Goal: Task Accomplishment & Management: Manage account settings

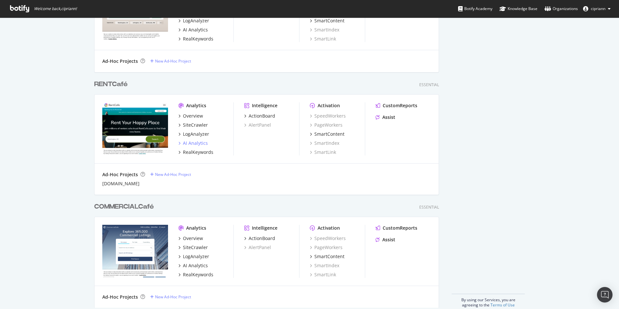
scroll to position [440, 0]
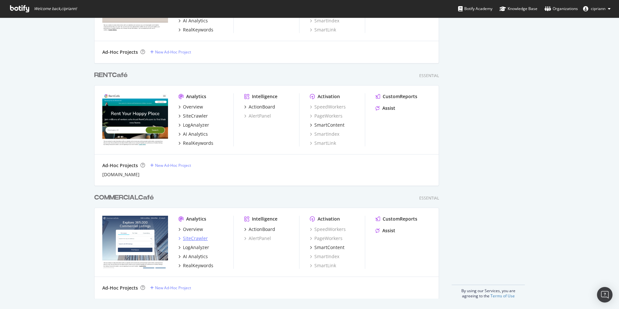
click at [187, 239] on div "SiteCrawler" at bounding box center [195, 238] width 25 height 6
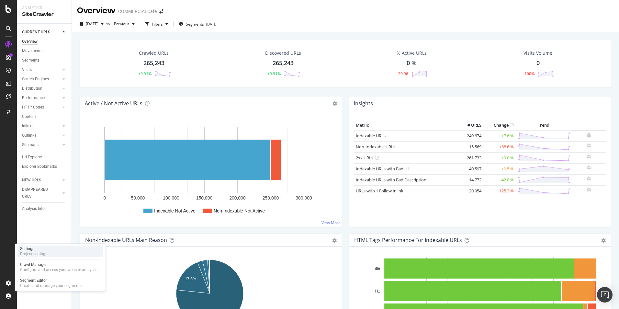
click at [31, 251] on div "Settings" at bounding box center [33, 248] width 27 height 5
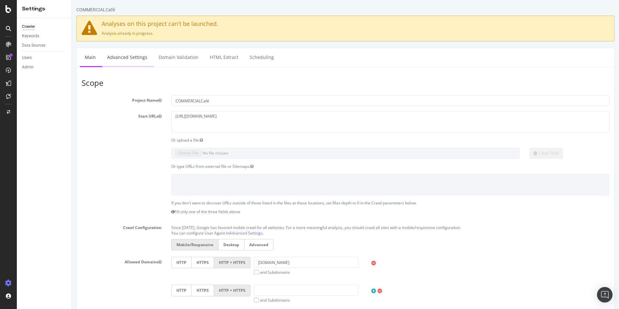
click at [127, 58] on link "Advanced Settings" at bounding box center [127, 57] width 50 height 18
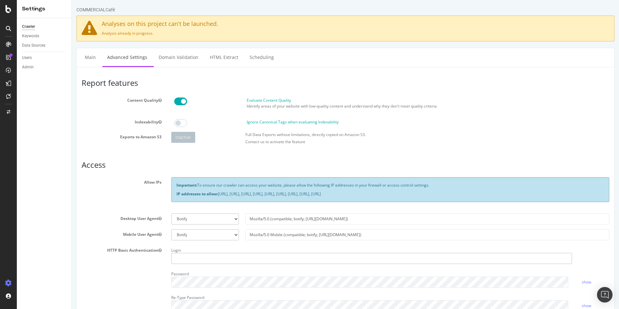
type input "ciprian.nicoara@yardi.com"
drag, startPoint x: 352, startPoint y: 221, endPoint x: 216, endPoint y: 220, distance: 136.9
click at [216, 220] on div "Botify Googlebot Chrome Firefox Edge Custom Mozilla/5.0 (compatible; botify; ht…" at bounding box center [390, 218] width 444 height 11
paste input "Botify-Desktop-P2"
type input "Botify-Desktop-P2"
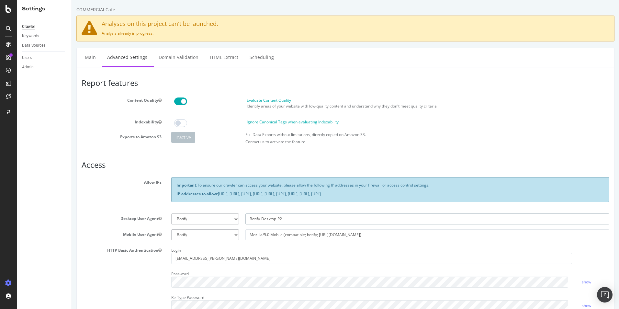
select select
type input "Botify-Desktop-P2"
drag, startPoint x: 362, startPoint y: 235, endPoint x: 230, endPoint y: 233, distance: 131.7
click at [230, 233] on div "Botify Googlebot Safari iPhone Safari iPad Chrome Android Custom Mozilla/5.0 Mo…" at bounding box center [390, 234] width 444 height 11
paste input "Botify-Mobile-P2"
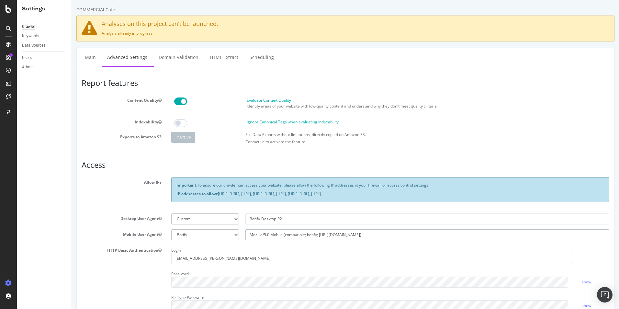
type input "Botify-Mobile-P2"
select select
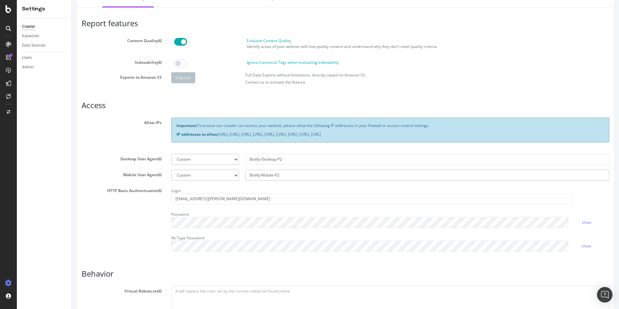
scroll to position [97, 0]
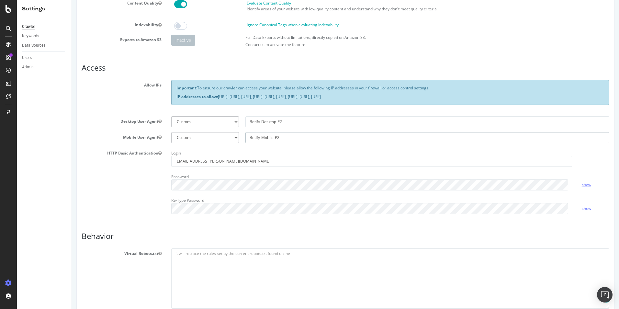
type input "Botify-Mobile-P2"
click at [584, 184] on link "show" at bounding box center [585, 185] width 9 height 6
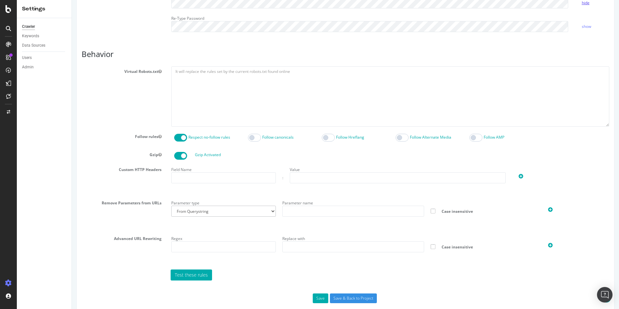
scroll to position [290, 0]
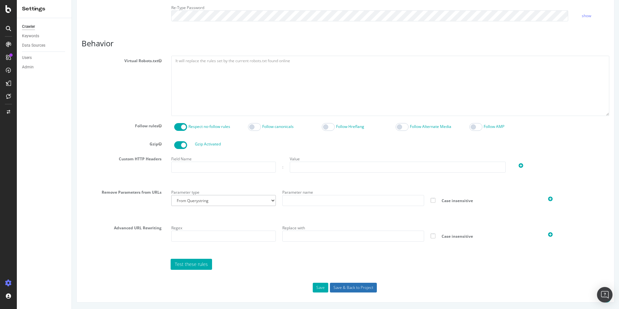
click at [346, 288] on input "Save & Back to Project" at bounding box center [353, 287] width 47 height 10
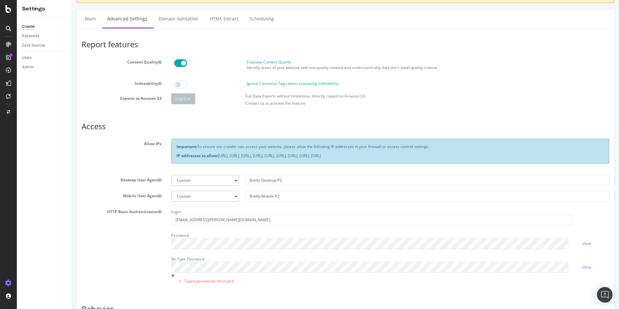
scroll to position [65, 0]
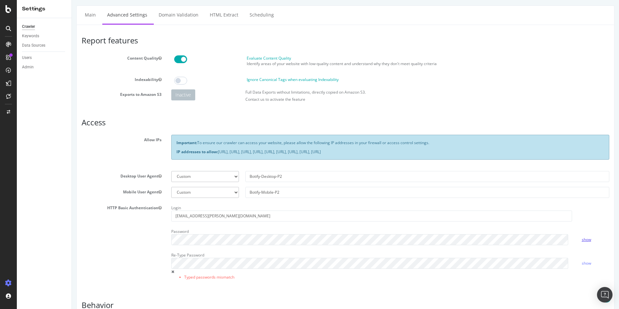
click at [581, 240] on link "show" at bounding box center [585, 240] width 9 height 6
click at [145, 238] on div "HTTP Basic Authentication Login ciprian.nicoara@yardi.com Password hide Re-Type…" at bounding box center [345, 245] width 537 height 85
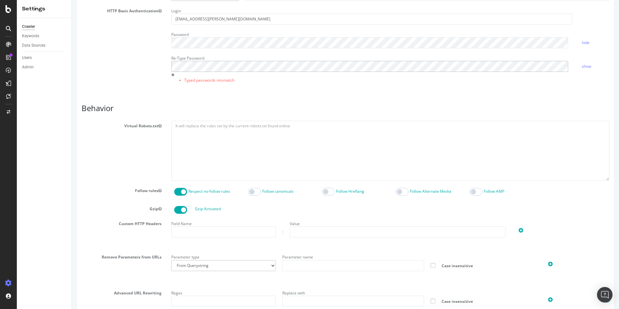
scroll to position [326, 0]
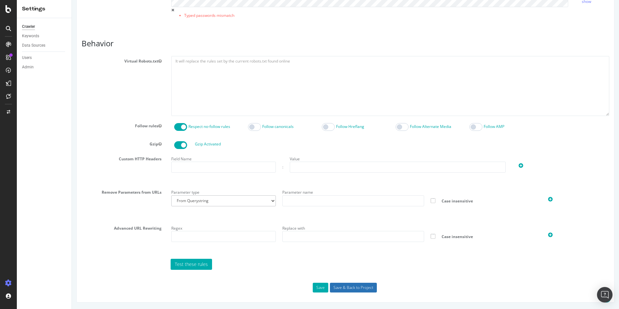
click at [355, 289] on input "Save & Back to Project" at bounding box center [353, 287] width 47 height 10
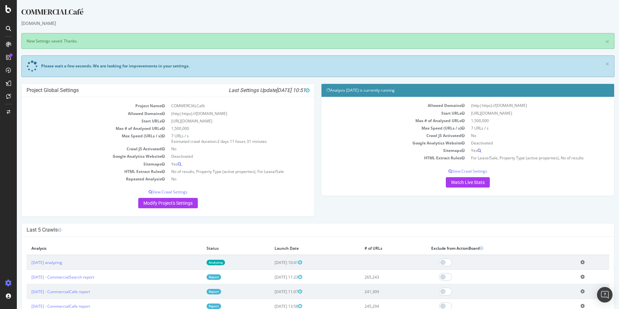
click at [580, 263] on icon at bounding box center [582, 262] width 4 height 5
click at [548, 281] on link "Delete analysis" at bounding box center [559, 280] width 52 height 9
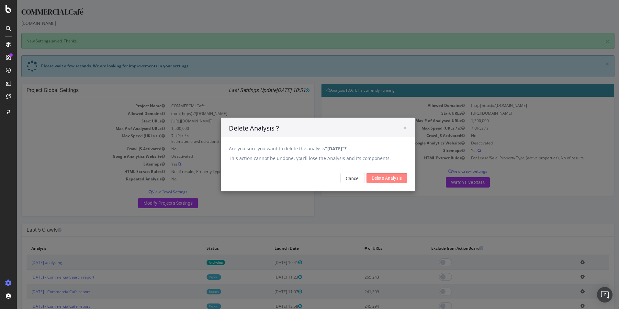
click at [384, 176] on input "Delete Analysis" at bounding box center [386, 178] width 40 height 10
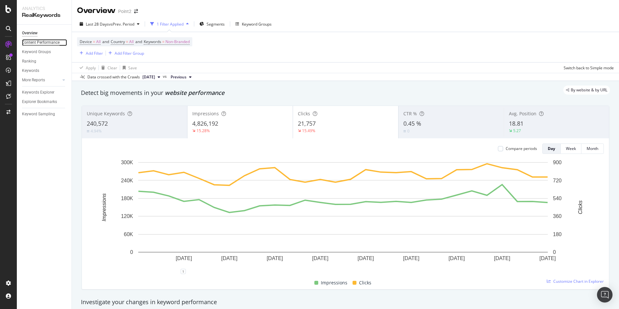
click at [49, 43] on div "Content Performance" at bounding box center [41, 42] width 38 height 7
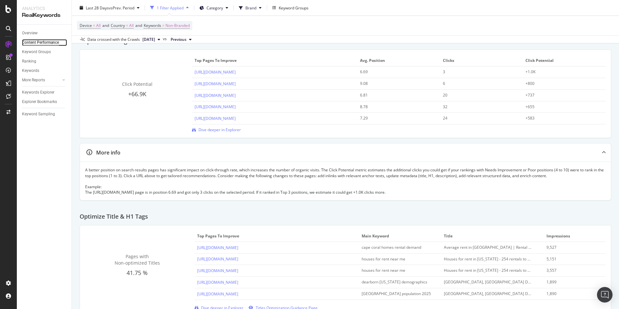
scroll to position [71, 0]
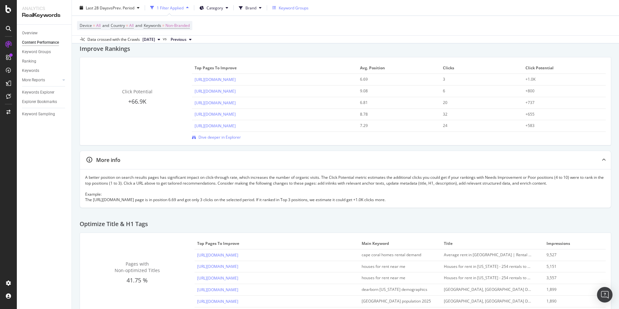
click at [296, 9] on div "Keyword Groups" at bounding box center [294, 8] width 30 height 6
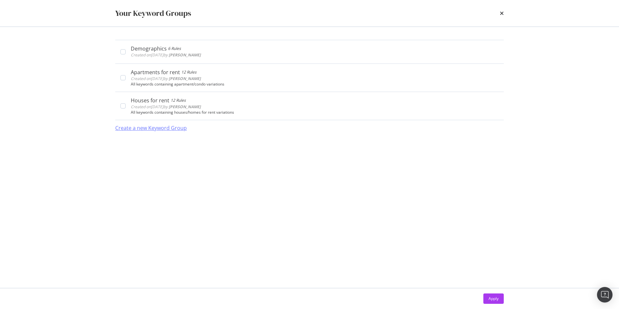
click at [153, 128] on div "Create a new Keyword Group" at bounding box center [151, 127] width 72 height 7
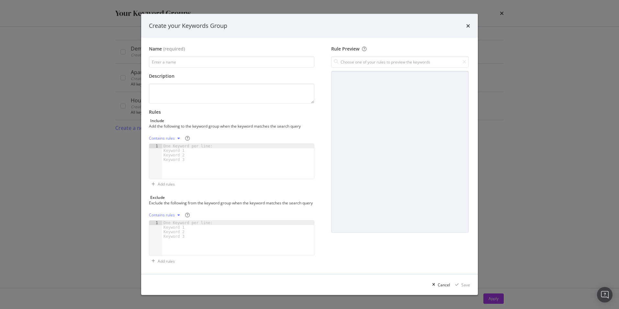
click at [177, 136] on icon "modal" at bounding box center [178, 138] width 3 height 4
click at [387, 57] on input "modal" at bounding box center [400, 61] width 138 height 11
click at [469, 23] on icon "times" at bounding box center [468, 25] width 4 height 5
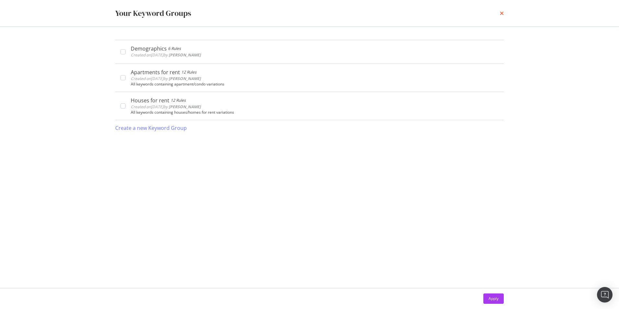
click at [501, 14] on icon "times" at bounding box center [502, 13] width 4 height 5
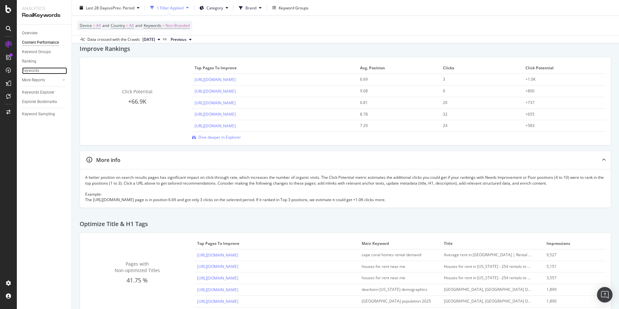
drag, startPoint x: 36, startPoint y: 72, endPoint x: 41, endPoint y: 88, distance: 16.7
click at [36, 72] on div "Keywords" at bounding box center [30, 70] width 17 height 7
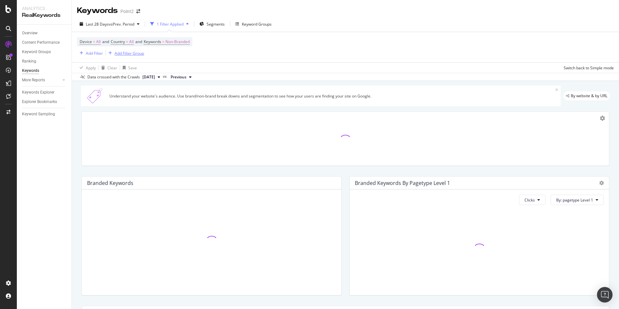
click at [139, 51] on div "Add Filter Group" at bounding box center [129, 53] width 29 height 6
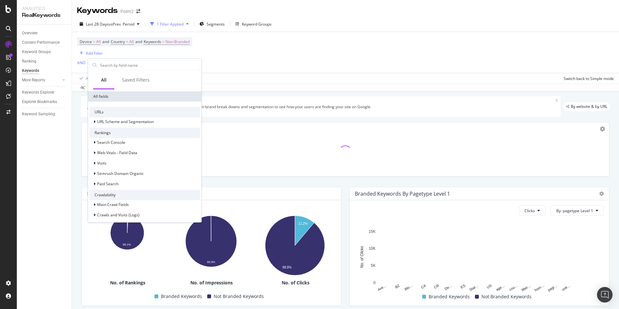
scroll to position [65, 0]
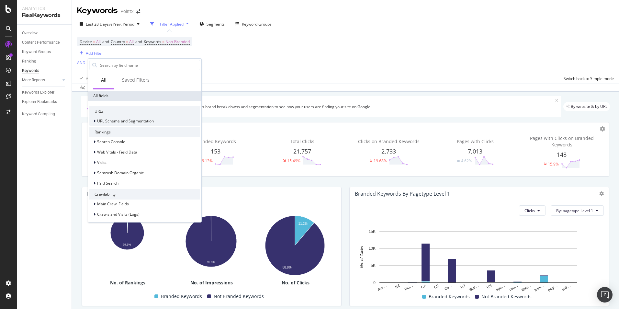
click at [93, 121] on div at bounding box center [95, 121] width 4 height 6
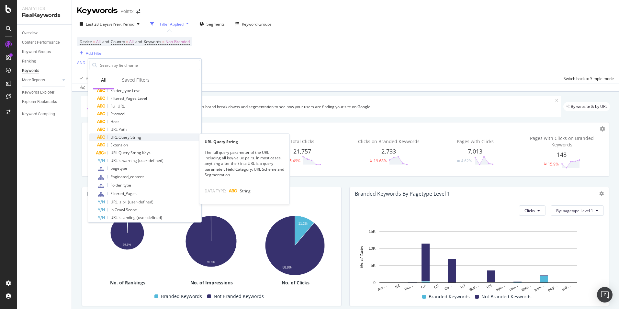
scroll to position [129, 0]
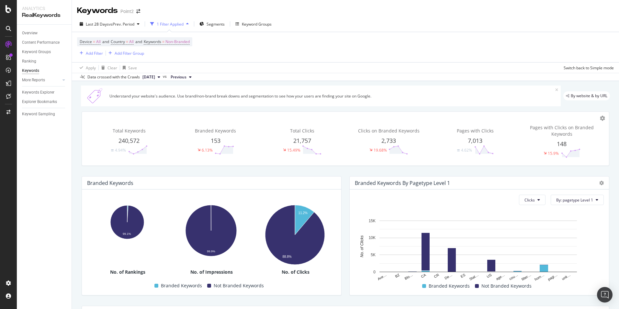
click at [252, 50] on div "Device = All and Country = All and Keywords = Non-Branded Add Filter Add Filter…" at bounding box center [345, 47] width 536 height 30
click at [31, 82] on div "More Reports" at bounding box center [33, 80] width 23 height 7
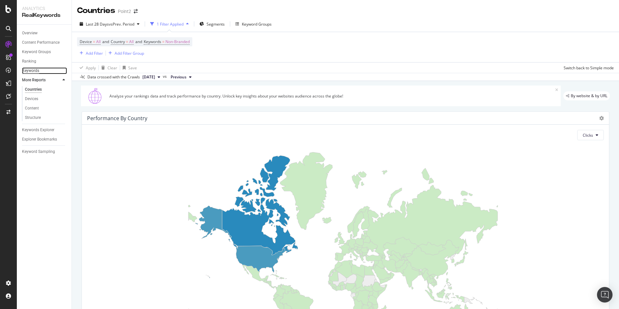
click at [26, 72] on div "Keywords" at bounding box center [30, 70] width 17 height 7
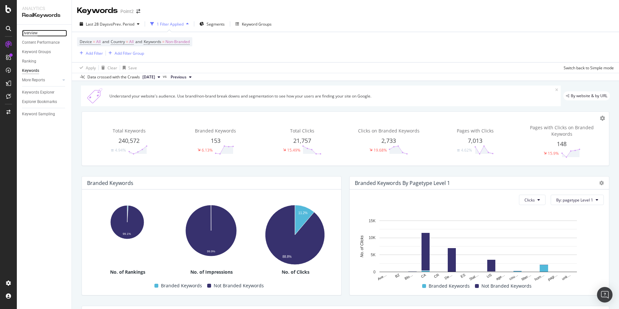
click at [29, 32] on div "Overview" at bounding box center [30, 33] width 16 height 7
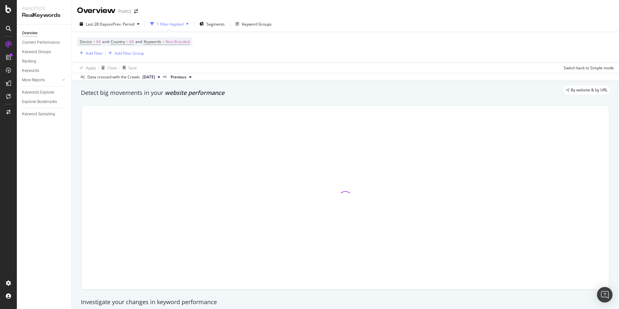
click at [523, 127] on div at bounding box center [345, 197] width 527 height 183
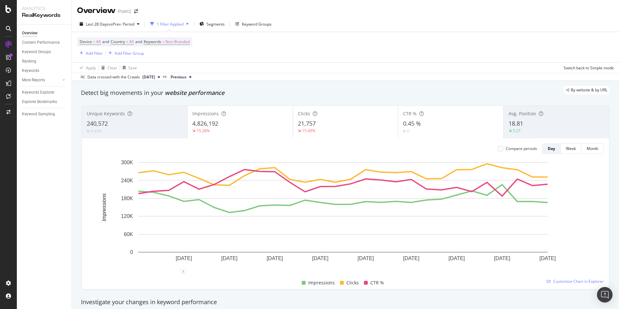
click at [523, 127] on div "18.81" at bounding box center [555, 123] width 95 height 8
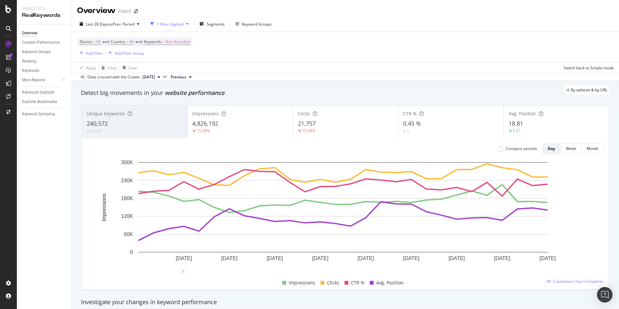
click at [129, 123] on div "240,572" at bounding box center [134, 123] width 95 height 8
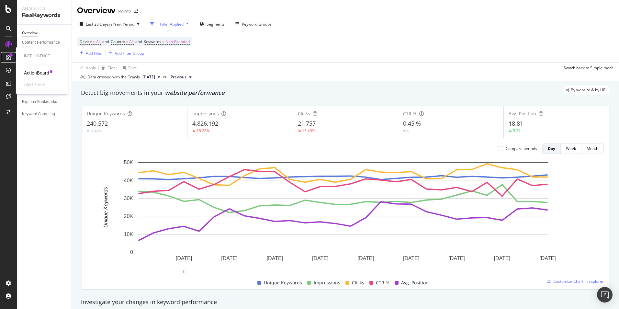
click at [8, 57] on icon at bounding box center [8, 57] width 5 height 5
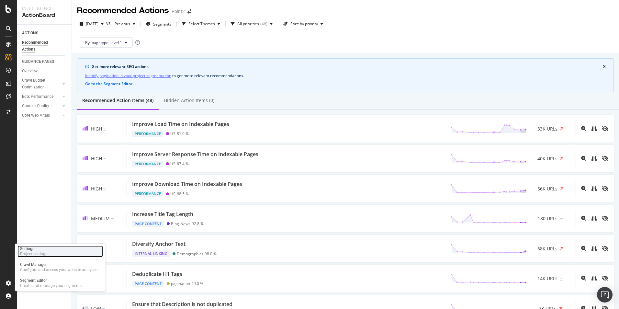
drag, startPoint x: 38, startPoint y: 251, endPoint x: 57, endPoint y: 249, distance: 19.3
click at [38, 251] on div "Project settings" at bounding box center [33, 253] width 27 height 5
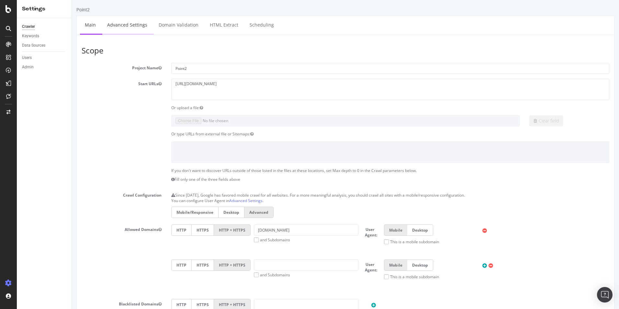
click at [127, 24] on link "Advanced Settings" at bounding box center [127, 25] width 50 height 18
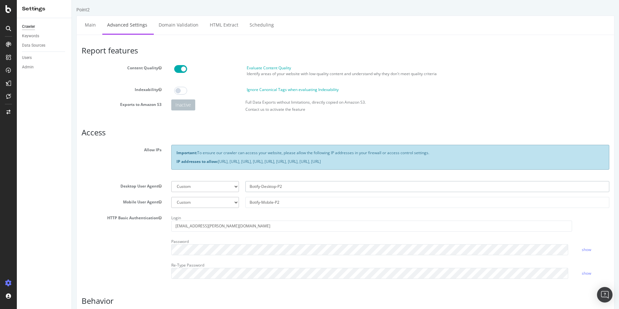
drag, startPoint x: 302, startPoint y: 184, endPoint x: 224, endPoint y: 185, distance: 77.7
click at [224, 185] on div "Botify Googlebot Chrome Firefox Edge Custom Botify-Desktop-P2" at bounding box center [390, 186] width 444 height 11
drag, startPoint x: 290, startPoint y: 200, endPoint x: 220, endPoint y: 202, distance: 69.6
click at [220, 202] on div "Botify Googlebot Safari iPhone Safari iPad Chrome Android Custom Botify-Mobile-…" at bounding box center [390, 202] width 444 height 11
drag, startPoint x: 286, startPoint y: 190, endPoint x: 230, endPoint y: 188, distance: 56.0
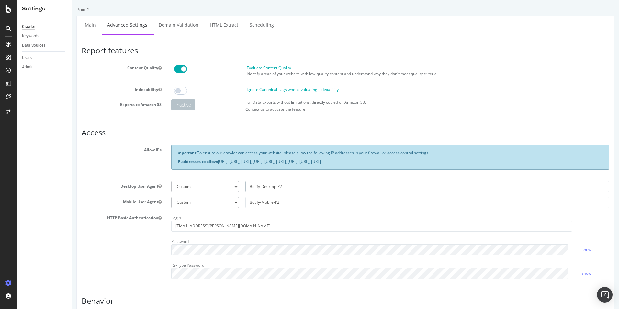
click at [230, 188] on div "Botify Googlebot Chrome Firefox Edge Custom Botify-Desktop-P2" at bounding box center [390, 186] width 444 height 11
drag, startPoint x: 256, startPoint y: 201, endPoint x: 236, endPoint y: 201, distance: 20.4
click at [236, 201] on div "Botify Googlebot Safari iPhone Safari iPad Chrome Android Custom Botify-Mobile-…" at bounding box center [390, 202] width 444 height 11
click at [91, 28] on link "Main" at bounding box center [90, 25] width 21 height 18
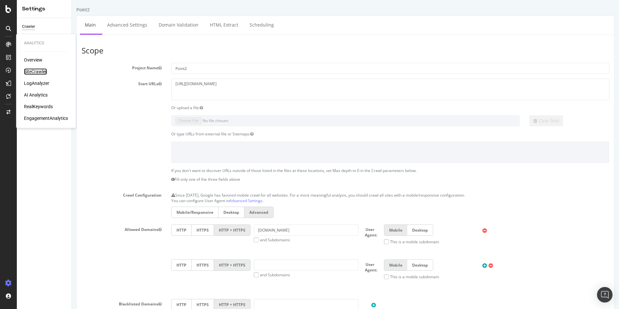
click at [34, 70] on div "SiteCrawler" at bounding box center [35, 71] width 23 height 6
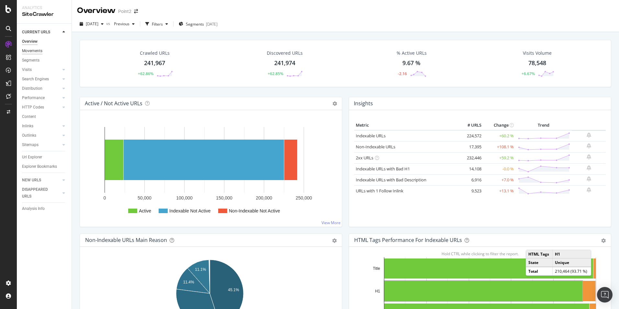
click at [39, 52] on div "Movements" at bounding box center [32, 51] width 20 height 7
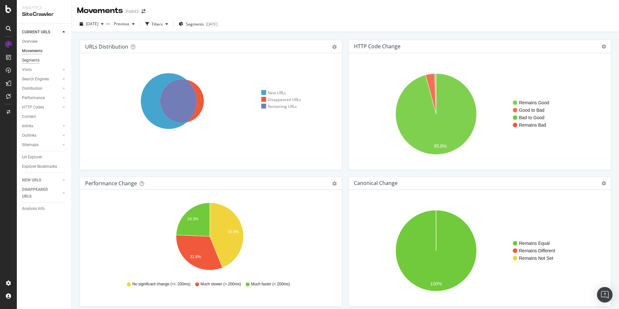
click at [35, 61] on div "Segments" at bounding box center [30, 60] width 17 height 7
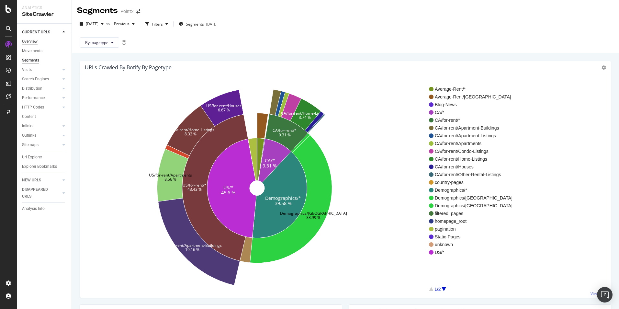
click at [33, 43] on div "Overview" at bounding box center [30, 41] width 16 height 7
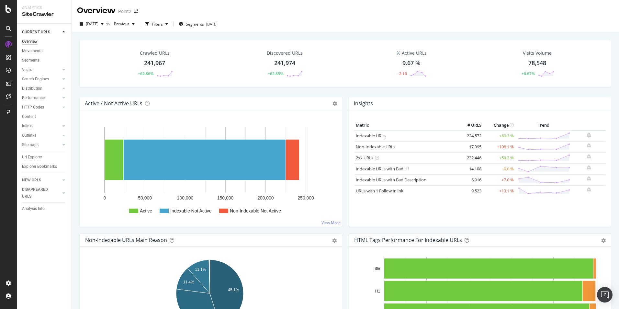
click at [366, 136] on link "Indexable URLs" at bounding box center [371, 136] width 30 height 6
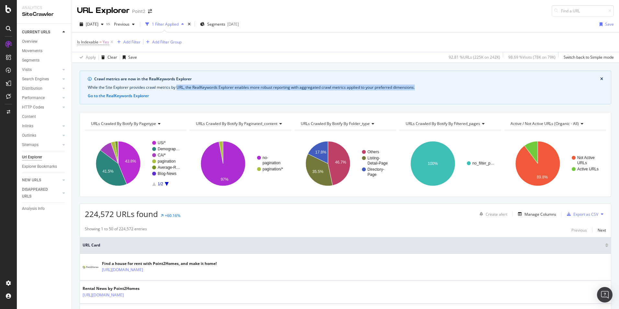
drag, startPoint x: 180, startPoint y: 86, endPoint x: 420, endPoint y: 89, distance: 240.1
click at [420, 89] on div "While the Site Explorer provides crawl metrics by URL, the RealKeywords Explore…" at bounding box center [345, 87] width 515 height 6
click at [144, 78] on div "Crawl metrics are now in the RealKeywords Explorer" at bounding box center [347, 79] width 506 height 6
click at [133, 96] on button "Go to the RealKeywords Explorer" at bounding box center [118, 96] width 61 height 6
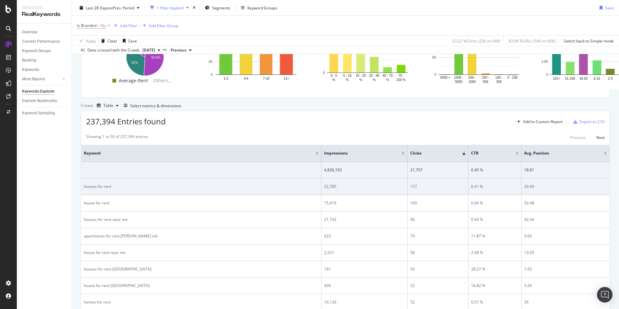
scroll to position [129, 0]
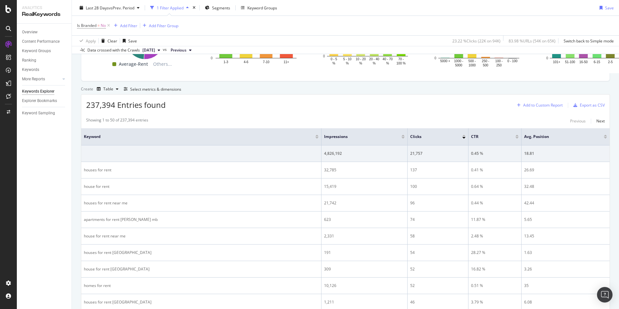
click at [539, 107] on div "Add to Custom Report" at bounding box center [542, 105] width 39 height 4
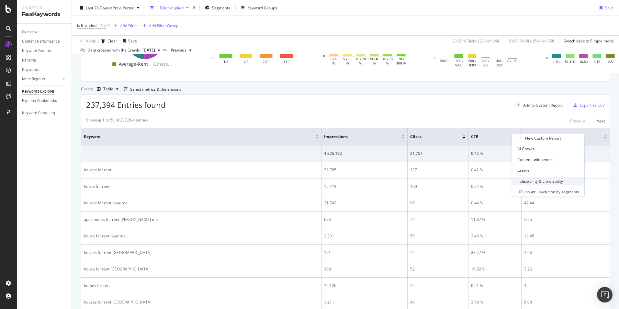
click at [530, 183] on div "Indexability & crawlability" at bounding box center [540, 181] width 46 height 6
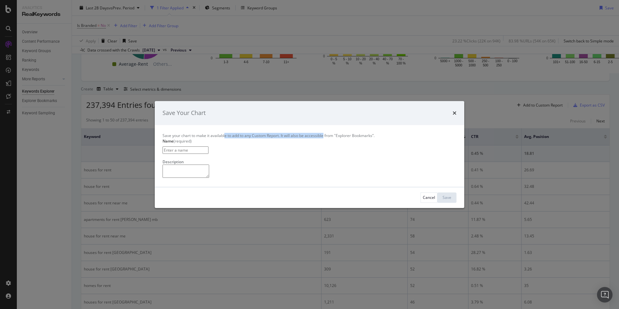
drag, startPoint x: 250, startPoint y: 103, endPoint x: 348, endPoint y: 104, distance: 98.4
click at [348, 133] on div "Save your chart to make it available to add to any Custom Report. It will also …" at bounding box center [309, 136] width 294 height 6
click at [423, 200] on div "Cancel" at bounding box center [429, 197] width 12 height 6
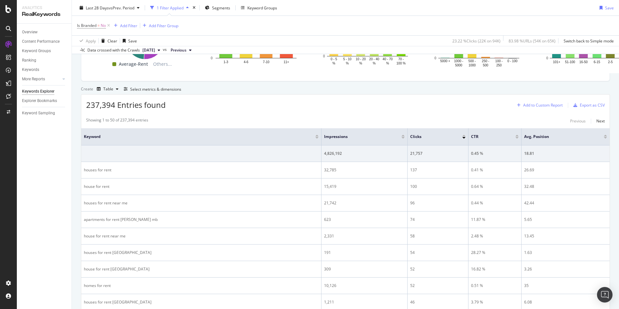
click at [535, 107] on div "Add to Custom Report" at bounding box center [542, 105] width 39 height 4
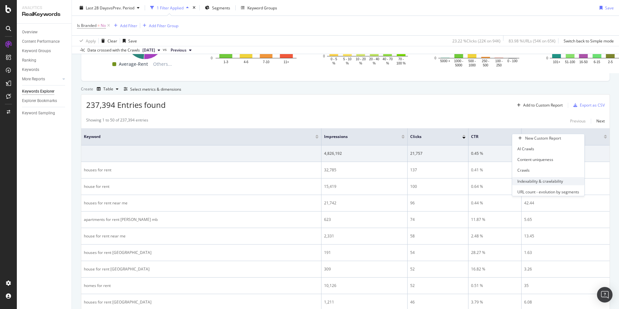
click at [536, 183] on div "Indexability & crawlability" at bounding box center [540, 181] width 46 height 6
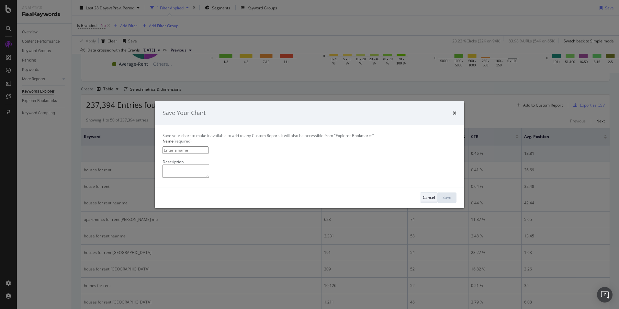
click at [423, 200] on div "Cancel" at bounding box center [429, 197] width 12 height 6
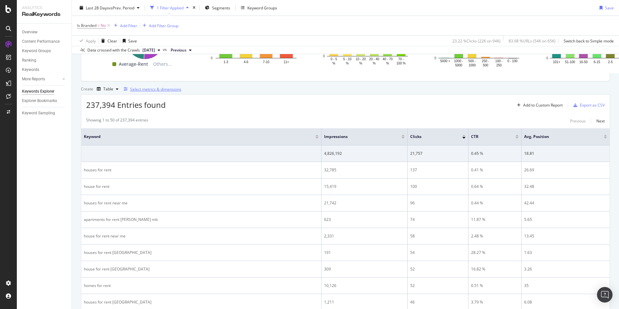
click at [181, 92] on div "Select metrics & dimensions" at bounding box center [155, 89] width 51 height 6
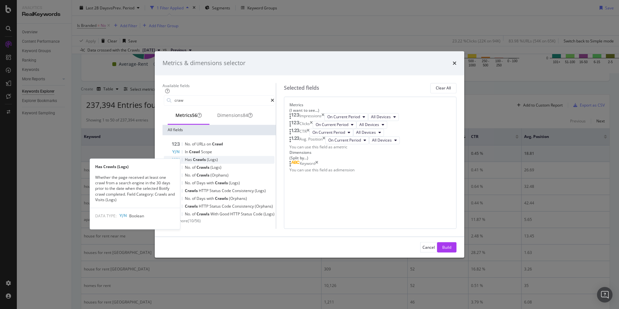
type input "craw"
click at [218, 157] on span "(Logs)" at bounding box center [212, 160] width 11 height 6
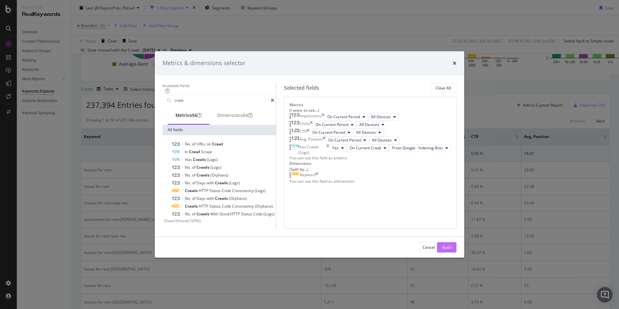
click at [442, 250] on div "Build" at bounding box center [446, 247] width 9 height 6
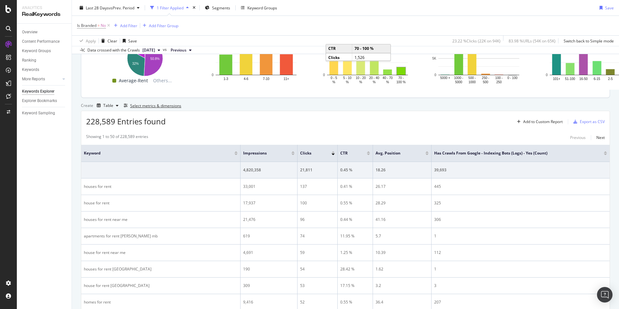
scroll to position [91, 0]
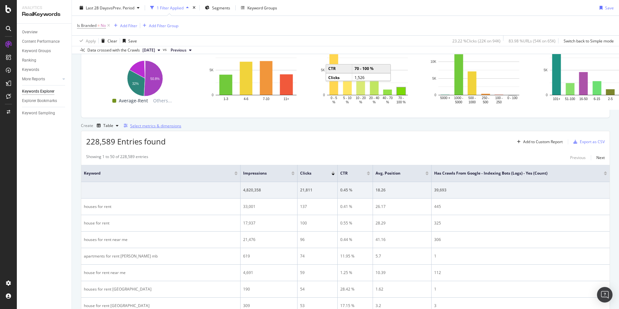
click at [181, 128] on div "Select metrics & dimensions" at bounding box center [155, 126] width 51 height 6
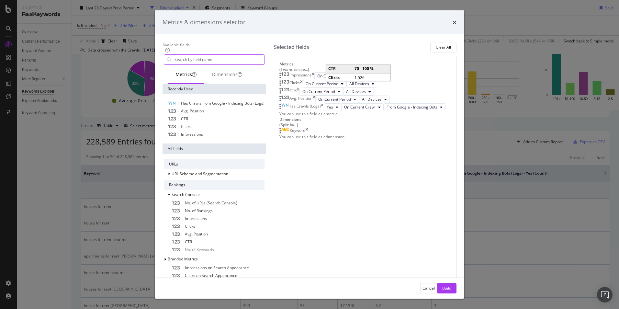
click at [237, 64] on input "modal" at bounding box center [219, 60] width 90 height 10
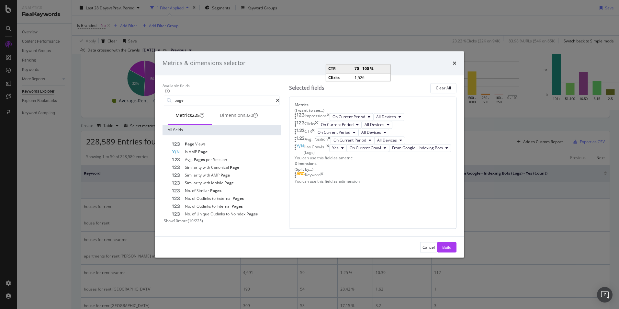
type input "page"
click at [188, 218] on span "Show 10 more" at bounding box center [176, 221] width 24 height 6
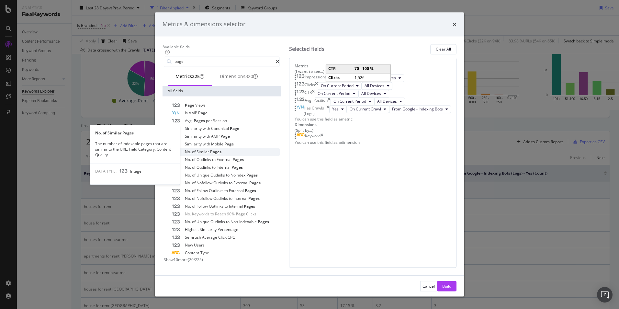
scroll to position [30, 0]
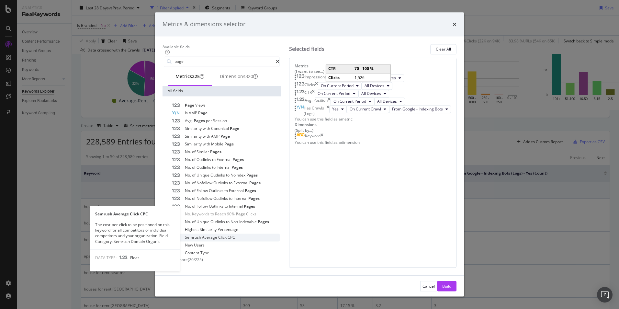
click at [213, 234] on span "Average" at bounding box center [210, 237] width 16 height 6
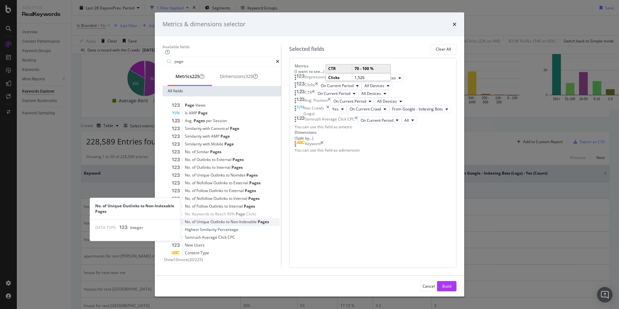
scroll to position [0, 0]
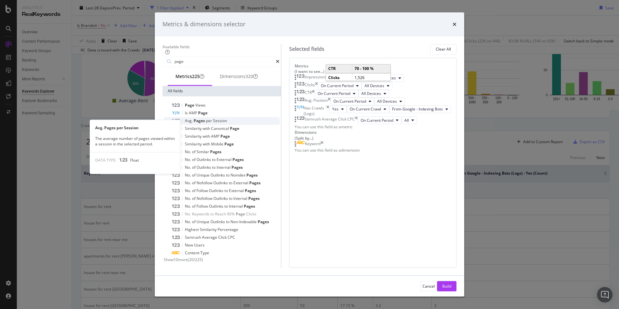
click at [213, 123] on span "per" at bounding box center [209, 121] width 7 height 6
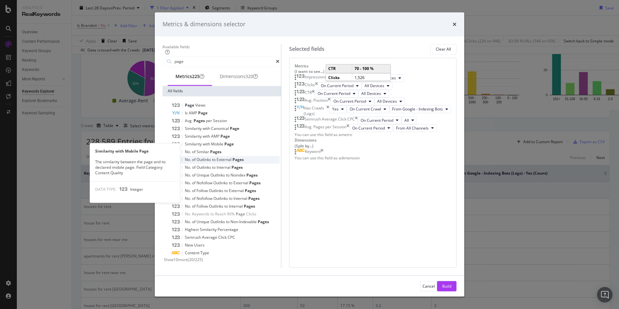
scroll to position [6, 0]
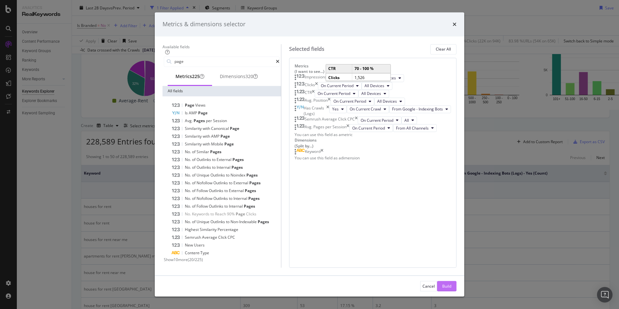
click at [442, 283] on div "Build" at bounding box center [446, 286] width 9 height 6
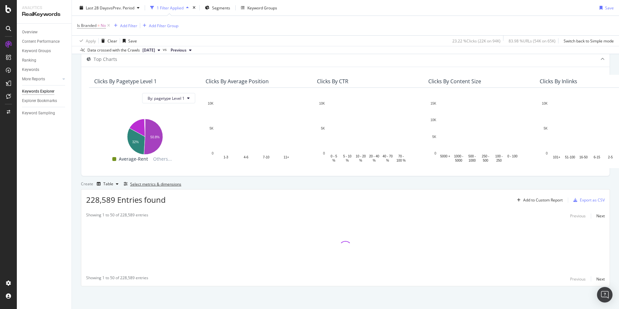
scroll to position [58, 0]
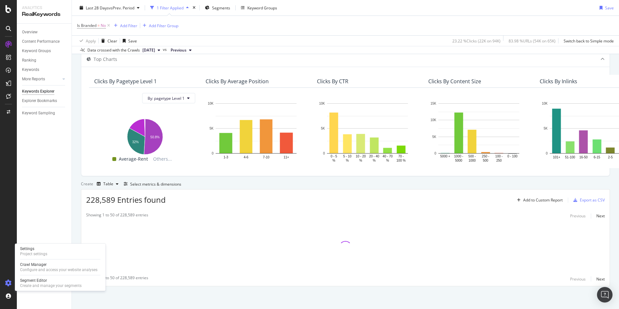
click at [6, 284] on icon at bounding box center [8, 283] width 6 height 6
drag, startPoint x: 38, startPoint y: 252, endPoint x: 50, endPoint y: 249, distance: 11.9
click at [38, 252] on div "Project settings" at bounding box center [33, 253] width 27 height 5
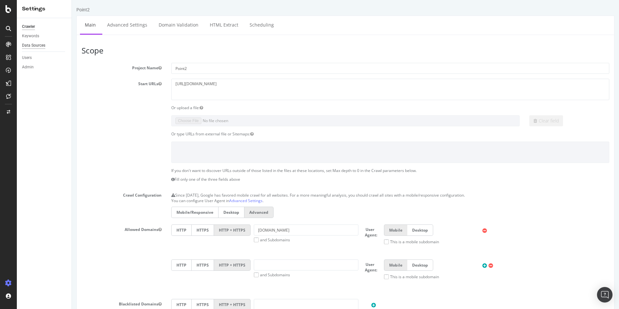
click at [40, 45] on div "Data Sources" at bounding box center [33, 45] width 23 height 7
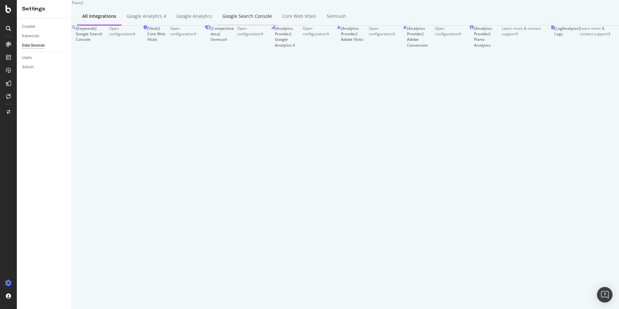
click at [268, 19] on div "Google Search Console" at bounding box center [247, 16] width 50 height 6
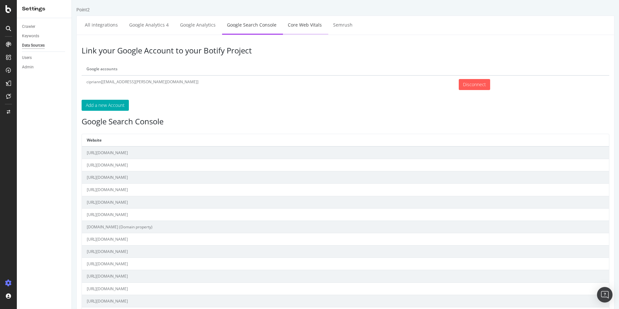
click at [306, 25] on link "Core Web Vitals" at bounding box center [305, 25] width 44 height 18
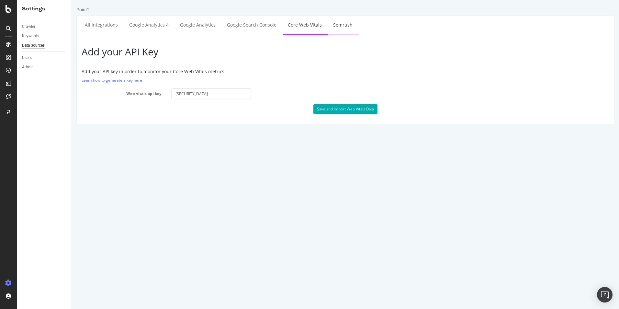
click at [343, 27] on link "Semrush" at bounding box center [342, 25] width 29 height 18
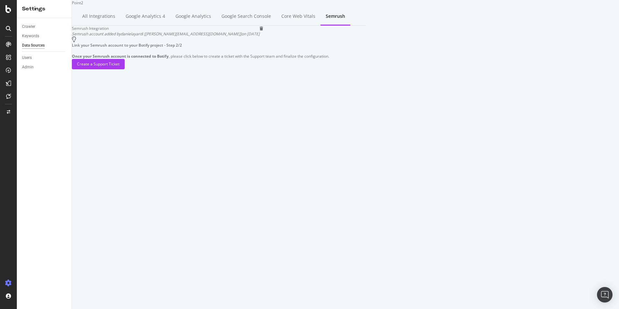
drag, startPoint x: 255, startPoint y: 50, endPoint x: 83, endPoint y: 53, distance: 171.5
click at [83, 53] on div "Semrush Integration Semrush account added by danielayardi [daniela.popoviciu@ya…" at bounding box center [219, 48] width 294 height 44
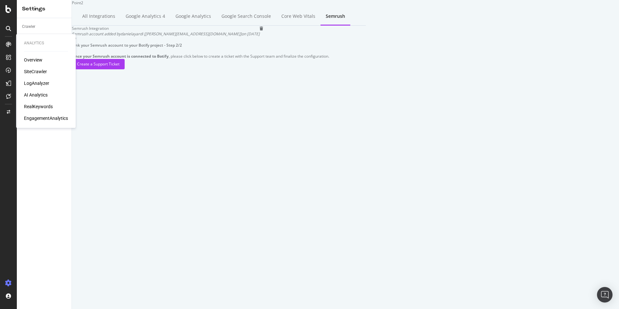
click at [30, 61] on div "Overview" at bounding box center [33, 60] width 18 height 6
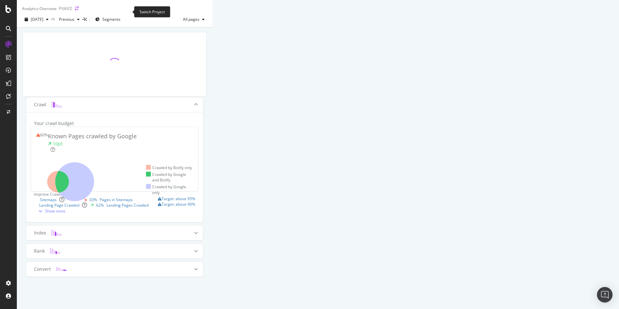
click at [79, 11] on icon "arrow-right-arrow-left" at bounding box center [77, 8] width 4 height 5
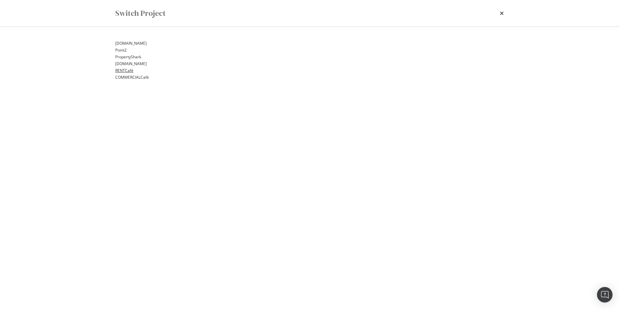
click at [133, 74] on link "RENTCafé" at bounding box center [124, 70] width 18 height 7
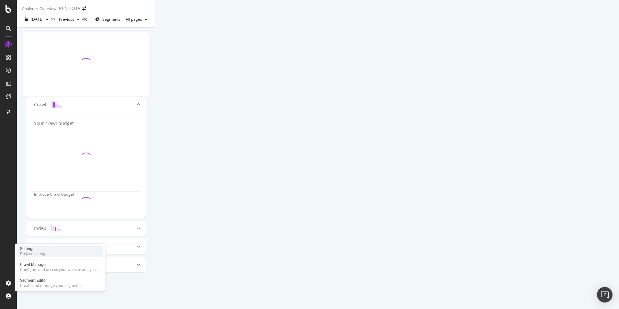
click at [30, 251] on div "Settings" at bounding box center [33, 248] width 27 height 5
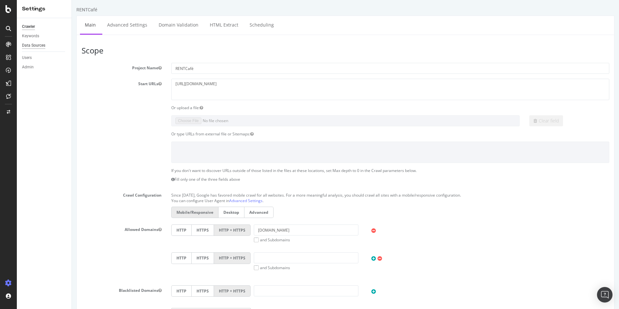
click at [43, 44] on div "Data Sources" at bounding box center [33, 45] width 23 height 7
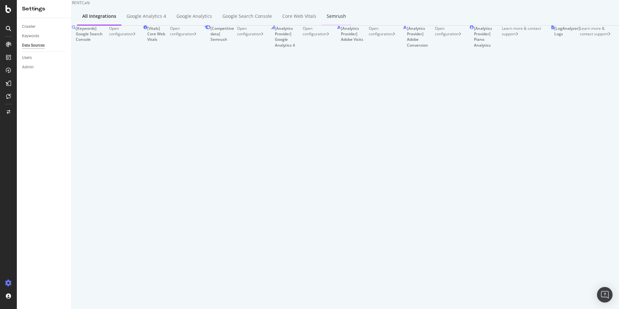
click at [339, 19] on div "Semrush" at bounding box center [335, 16] width 19 height 6
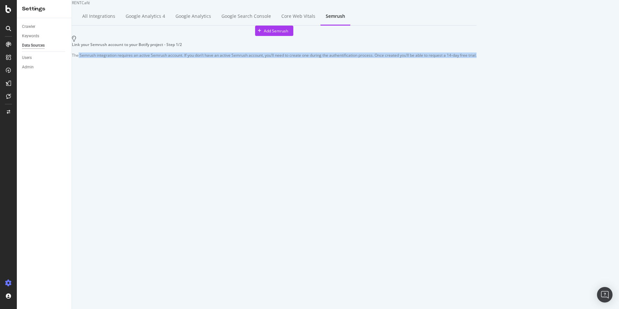
drag, startPoint x: 290, startPoint y: 73, endPoint x: 399, endPoint y: 88, distance: 109.8
click at [399, 58] on div "The Semrush integration requires an active Semrush account. If you don’t have a…" at bounding box center [274, 55] width 404 height 6
drag, startPoint x: 399, startPoint y: 88, endPoint x: 344, endPoint y: 43, distance: 70.6
click at [288, 34] on div "Add Semrush" at bounding box center [276, 31] width 24 height 6
click at [331, 108] on div "RENTCafé All integrations Google Analytics 4 Google Analytics Google Search Con…" at bounding box center [274, 154] width 404 height 309
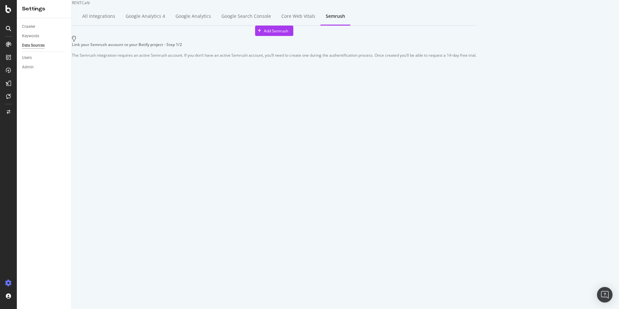
click at [327, 144] on div "RENTCafé All integrations Google Analytics 4 Google Analytics Google Search Con…" at bounding box center [274, 154] width 404 height 309
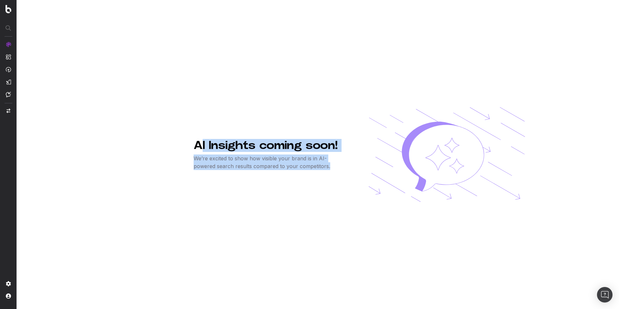
drag, startPoint x: 203, startPoint y: 145, endPoint x: 316, endPoint y: 168, distance: 115.9
click at [316, 168] on div "AI Insights coming soon! We’re excited to show how visible your brand is in AI-…" at bounding box center [270, 154] width 154 height 31
drag, startPoint x: 316, startPoint y: 168, endPoint x: 305, endPoint y: 168, distance: 11.0
click at [306, 168] on p "We’re excited to show how visible your brand is in AI-powered search results co…" at bounding box center [270, 162] width 154 height 16
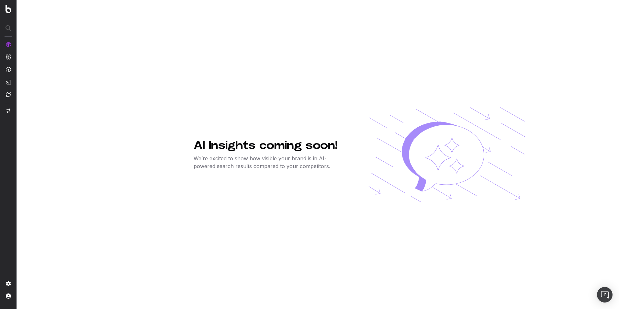
click at [360, 149] on div "AI Insights coming soon! We’re excited to show how visible your brand is in AI-…" at bounding box center [358, 154] width 331 height 309
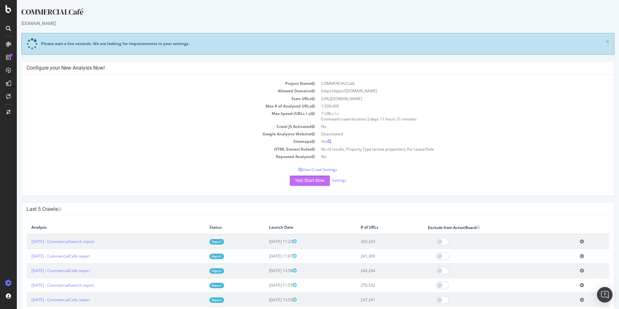
click at [311, 179] on button "Yes! Start Now" at bounding box center [310, 180] width 40 height 10
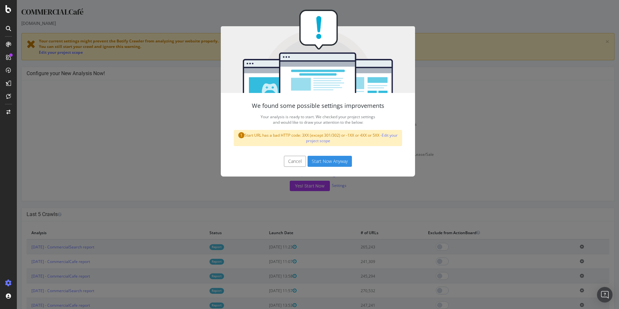
click at [325, 160] on button "Start Now Anyway" at bounding box center [329, 161] width 44 height 11
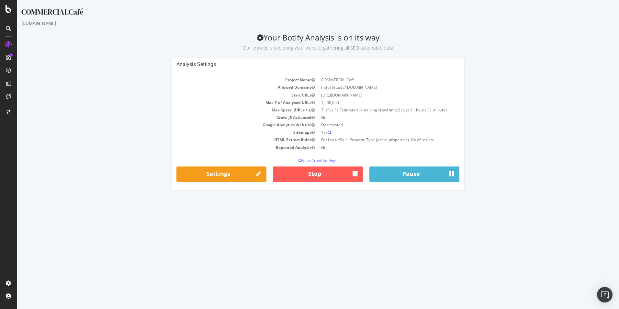
drag, startPoint x: 302, startPoint y: 125, endPoint x: 381, endPoint y: 126, distance: 79.0
click at [381, 126] on tr "Google Analytics Website Deactivated" at bounding box center [317, 124] width 283 height 7
drag, startPoint x: 381, startPoint y: 126, endPoint x: 486, endPoint y: 133, distance: 105.7
click at [486, 133] on div "Analysis Settings Project Name COMMERCIALCafé Allowed Domains (http|https)://ww…" at bounding box center [317, 127] width 599 height 139
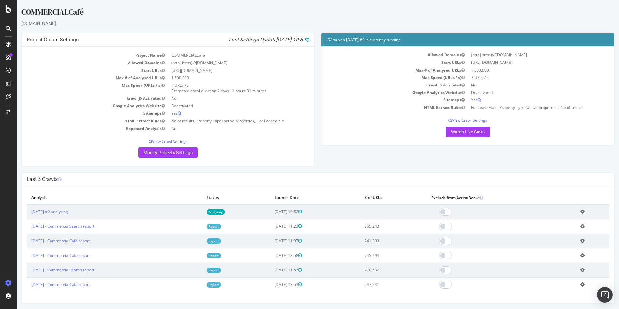
click at [582, 211] on icon at bounding box center [582, 211] width 4 height 5
click at [549, 233] on link "Delete analysis" at bounding box center [559, 230] width 52 height 9
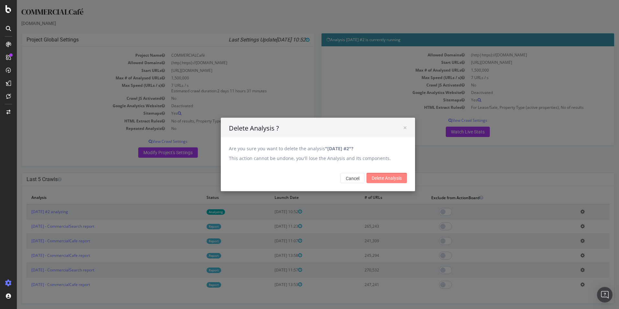
click at [370, 175] on input "Delete Analysis" at bounding box center [386, 178] width 40 height 10
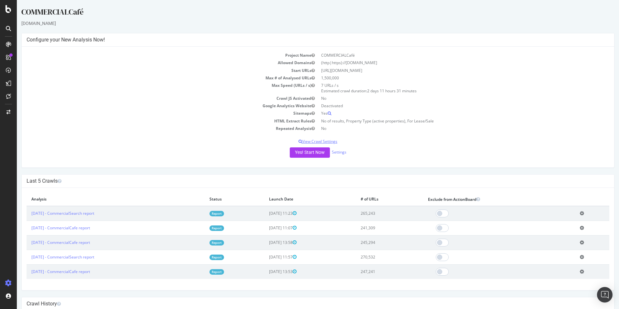
click at [326, 141] on p "View Crawl Settings" at bounding box center [318, 141] width 582 height 6
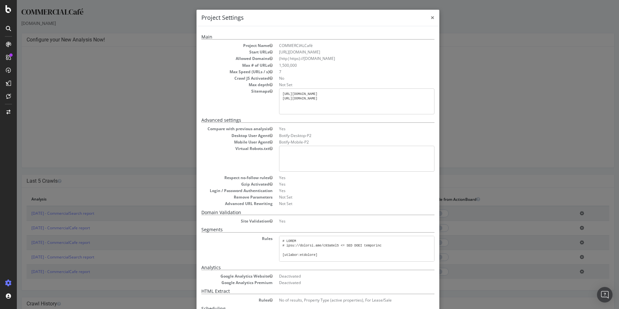
click at [430, 17] on span "×" at bounding box center [432, 17] width 4 height 9
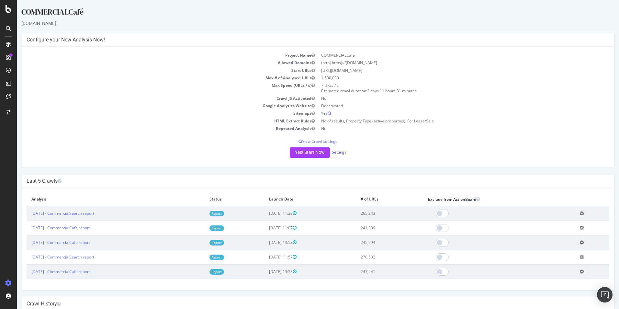
click at [339, 152] on link "Settings" at bounding box center [339, 152] width 15 height 6
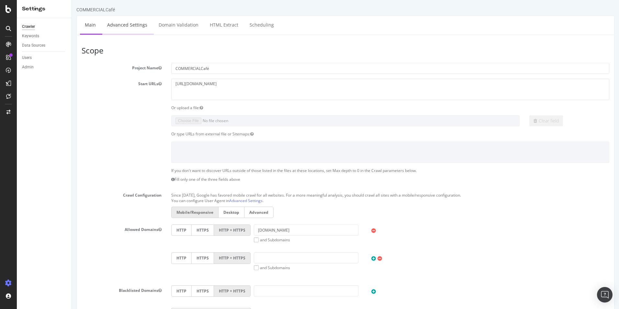
click at [126, 23] on link "Advanced Settings" at bounding box center [127, 25] width 50 height 18
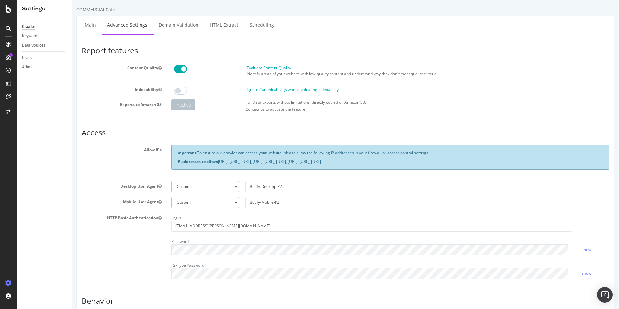
click at [224, 188] on select "Botify Googlebot Chrome Firefox Edge Custom" at bounding box center [205, 186] width 68 height 11
select select "Mozilla/5.0 (compatible; botify; http://botify.com)"
click at [171, 181] on select "Botify Googlebot Chrome Firefox Edge Custom" at bounding box center [205, 186] width 68 height 11
type input "Mozilla/5.0 (compatible; botify; http://botify.com)"
click at [234, 202] on select "Botify Googlebot Safari iPhone Safari iPad Chrome Android Custom" at bounding box center [205, 202] width 68 height 11
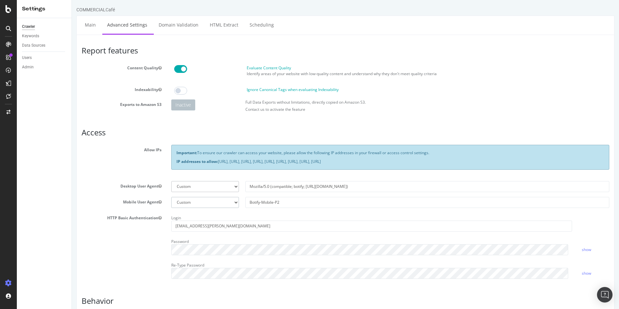
select select "Mozilla/5.0 Mobile (compatible; botify; http://botify.com)"
click at [171, 197] on select "Botify Googlebot Safari iPhone Safari iPad Chrome Android Custom" at bounding box center [205, 202] width 68 height 11
type input "Mozilla/5.0 Mobile (compatible; botify; http://botify.com)"
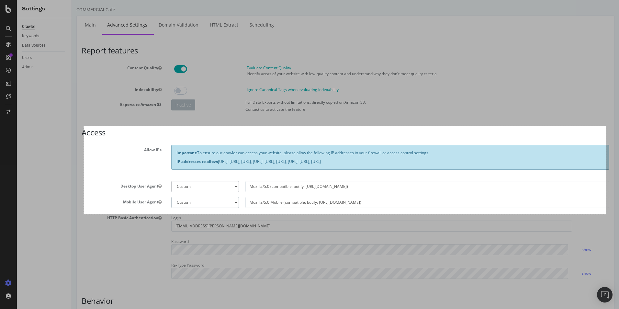
drag, startPoint x: 84, startPoint y: 126, endPoint x: 606, endPoint y: 214, distance: 529.3
click at [606, 214] on div "1613 X 272" at bounding box center [309, 154] width 619 height 309
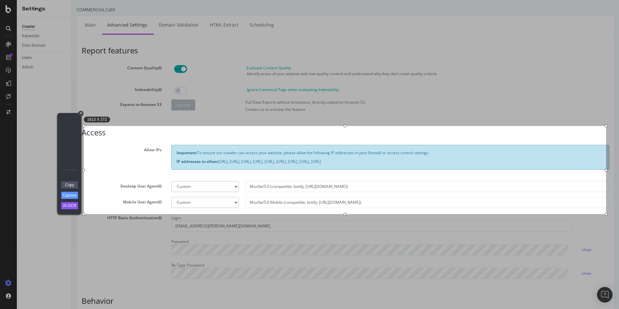
drag, startPoint x: 62, startPoint y: 186, endPoint x: 66, endPoint y: 185, distance: 4.2
click at [62, 186] on link "Copy" at bounding box center [69, 184] width 17 height 7
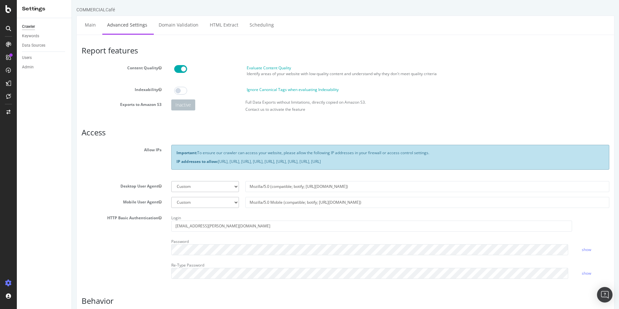
drag, startPoint x: 172, startPoint y: 153, endPoint x: 511, endPoint y: 158, distance: 338.5
click at [511, 158] on div "Important: To ensure our crawler can access your website, please allow the foll…" at bounding box center [390, 157] width 438 height 25
copy div "Important: To ensure our crawler can access your website, please allow the foll…"
click at [277, 185] on input "Mozilla/5.0 (compatible; botify; http://botify.com)" at bounding box center [427, 186] width 364 height 11
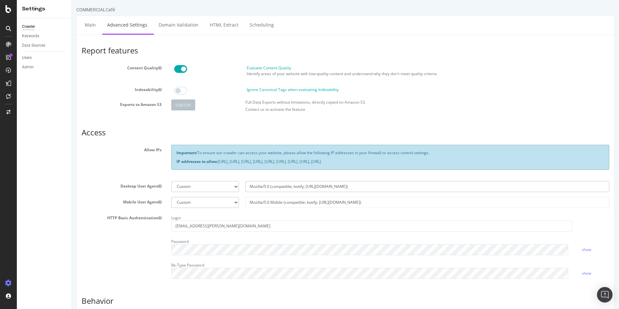
click at [277, 185] on input "Mozilla/5.0 (compatible; botify; http://botify.com)" at bounding box center [427, 186] width 364 height 11
paste input "Botify-Desktop-CommCafe"
type input "Botify-Desktop-CommCafe"
select select
type input "Botify-Desktop-CommCafe"
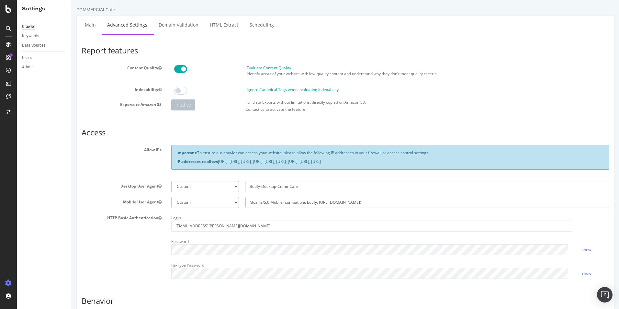
click at [288, 204] on input "Mozilla/5.0 Mobile (compatible; botify; http://botify.com)" at bounding box center [427, 202] width 364 height 11
paste input "Botify-Mobile-CommCafe"
type input "Botify-Mobile-CommCafe"
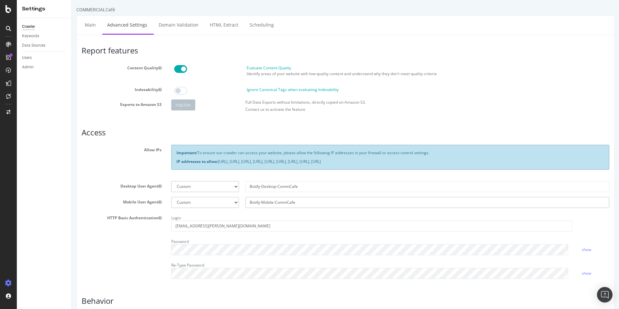
select select
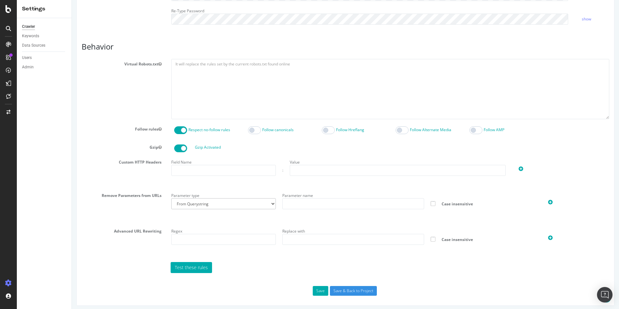
scroll to position [257, 0]
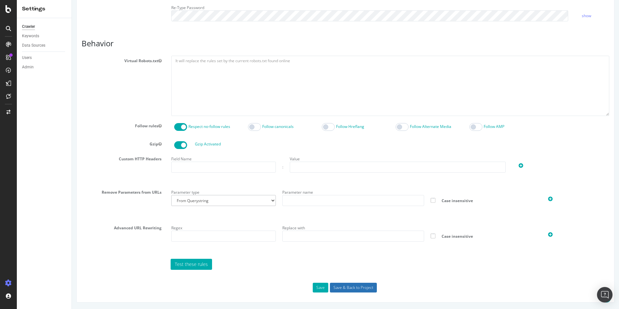
type input "Botify-Mobile-CommCafe"
click at [347, 290] on input "Save & Back to Project" at bounding box center [353, 287] width 47 height 10
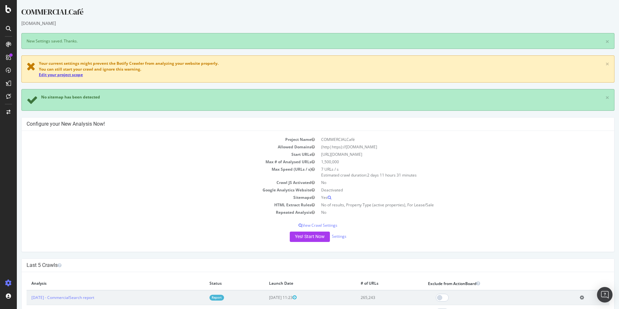
click at [74, 74] on link "Edit your project scope" at bounding box center [61, 75] width 44 height 6
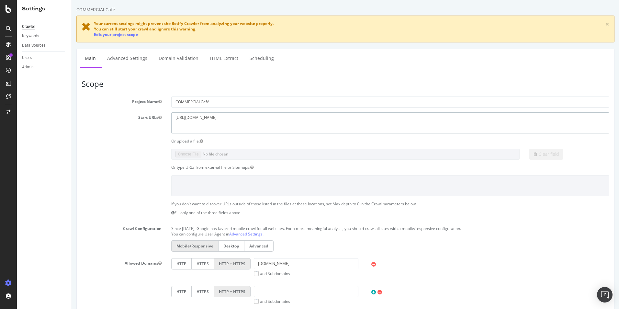
click at [239, 119] on textarea "[URL][DOMAIN_NAME]" at bounding box center [390, 122] width 438 height 21
click at [134, 63] on link "Advanced Settings" at bounding box center [127, 58] width 50 height 18
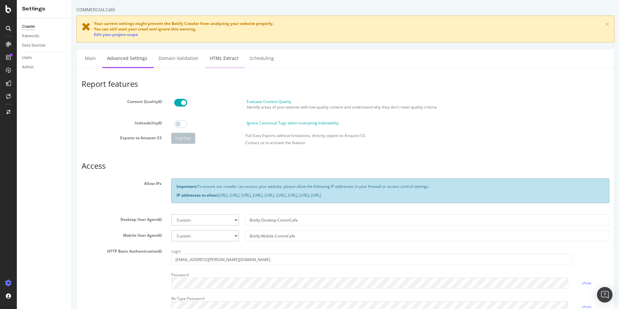
click at [213, 58] on link "HTML Extract" at bounding box center [224, 58] width 38 height 18
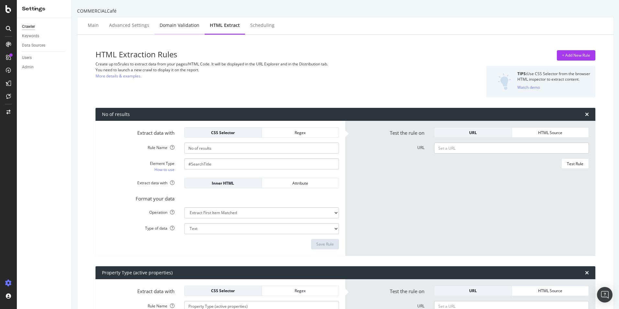
click at [184, 25] on div "Domain Validation" at bounding box center [180, 25] width 40 height 6
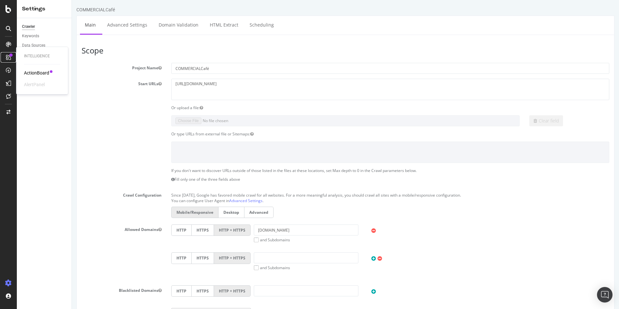
click at [6, 57] on icon at bounding box center [8, 57] width 5 height 5
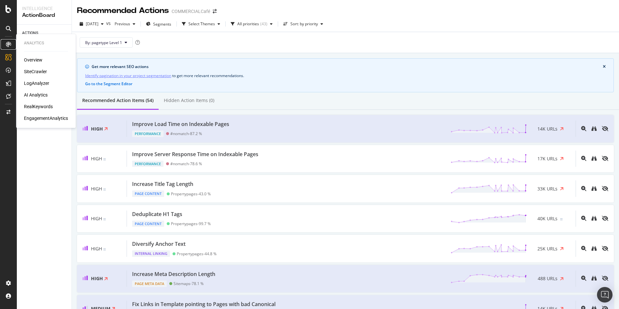
click at [8, 43] on icon at bounding box center [8, 44] width 5 height 5
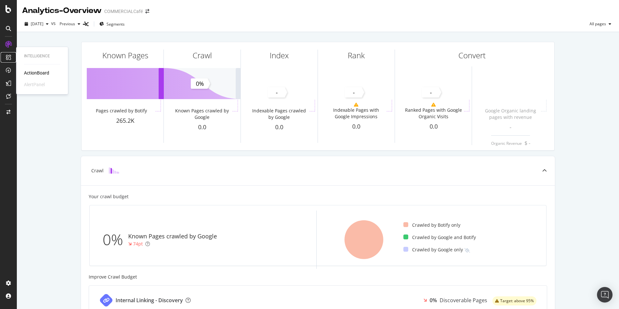
click at [6, 57] on icon at bounding box center [8, 57] width 5 height 5
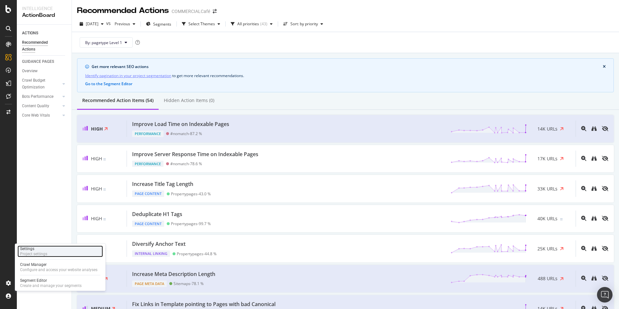
drag, startPoint x: 30, startPoint y: 251, endPoint x: 34, endPoint y: 250, distance: 3.9
click at [30, 251] on div "Project settings" at bounding box center [33, 253] width 27 height 5
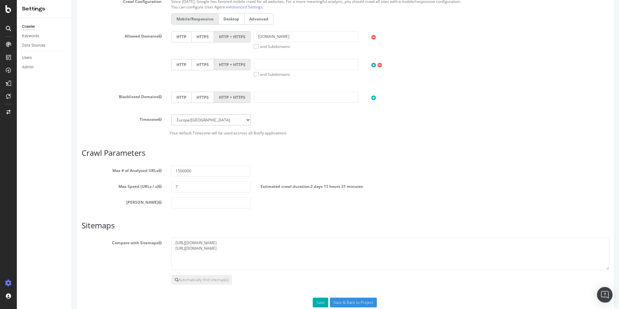
scroll to position [242, 0]
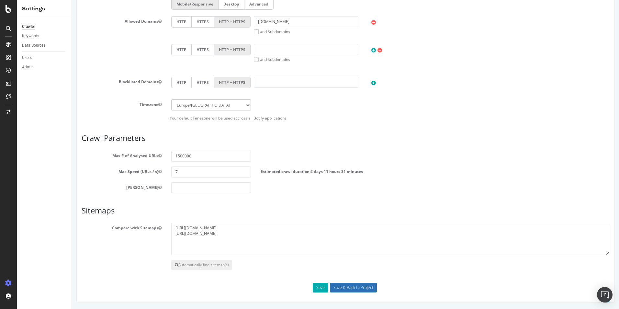
click at [344, 287] on input "Save & Back to Project" at bounding box center [353, 287] width 47 height 10
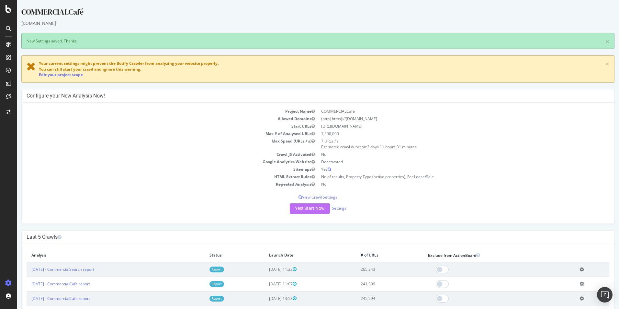
click at [311, 210] on button "Yes! Start Now" at bounding box center [310, 208] width 40 height 10
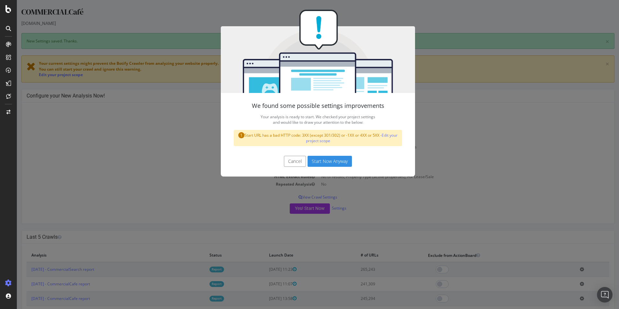
click at [328, 162] on button "Start Now Anyway" at bounding box center [329, 161] width 44 height 11
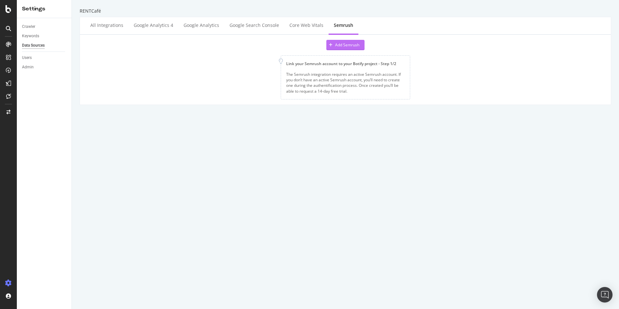
click at [339, 45] on div "Add Semrush" at bounding box center [347, 45] width 24 height 6
click at [387, 147] on div "RENTCafé All integrations Google Analytics 4 Google Analytics Google Search Con…" at bounding box center [345, 154] width 547 height 309
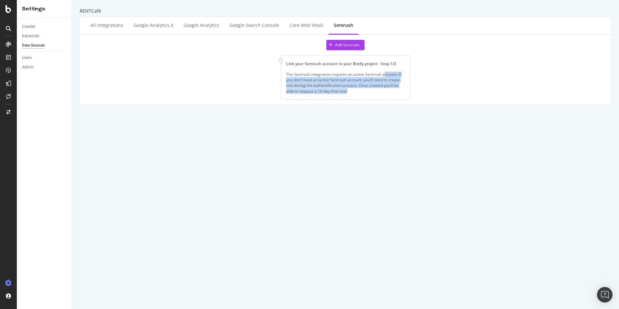
drag, startPoint x: 382, startPoint y: 75, endPoint x: 392, endPoint y: 104, distance: 30.5
click at [392, 104] on div "Add Semrush Link your Semrush account to your Botify project - Step 1/2 The Sem…" at bounding box center [345, 70] width 531 height 70
drag, startPoint x: 392, startPoint y: 104, endPoint x: 270, endPoint y: 151, distance: 130.3
click at [335, 165] on div "RENTCafé All integrations Google Analytics 4 Google Analytics Google Search Con…" at bounding box center [345, 154] width 547 height 309
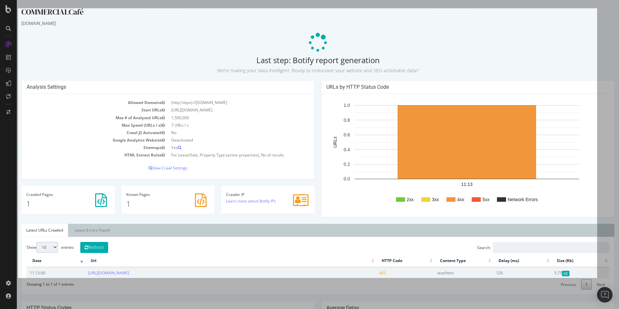
drag, startPoint x: 18, startPoint y: 8, endPoint x: 597, endPoint y: 278, distance: 638.1
click at [597, 278] on div "1788 X 832" at bounding box center [309, 154] width 619 height 309
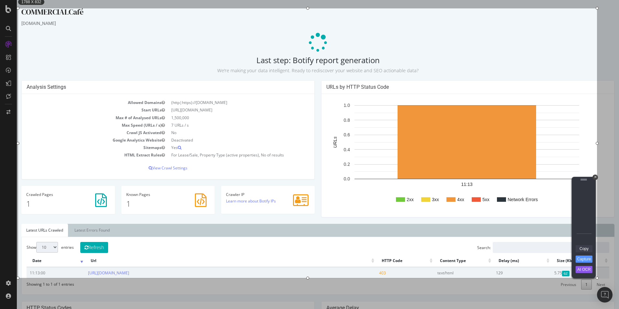
click at [586, 249] on link "Copy" at bounding box center [583, 248] width 17 height 7
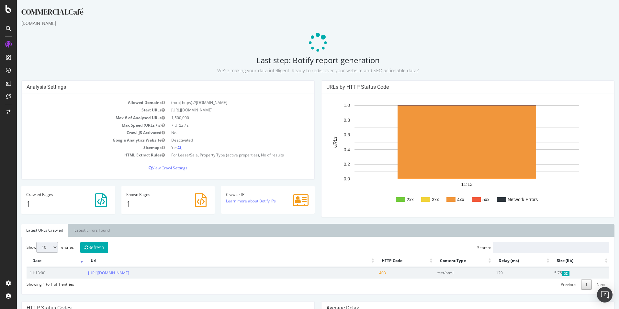
click at [164, 167] on p "View Crawl Settings" at bounding box center [168, 168] width 283 height 6
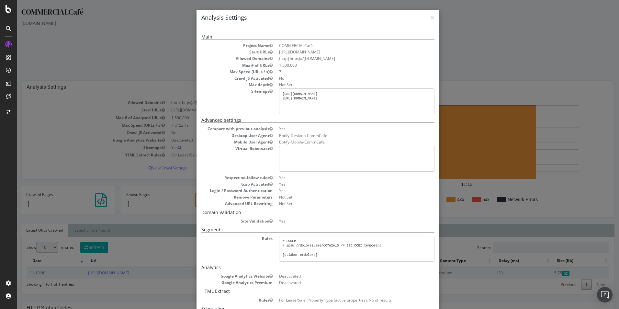
click at [282, 137] on dd "Botify-Desktop-CommCafe" at bounding box center [356, 136] width 155 height 6
click at [430, 16] on span "×" at bounding box center [432, 17] width 4 height 9
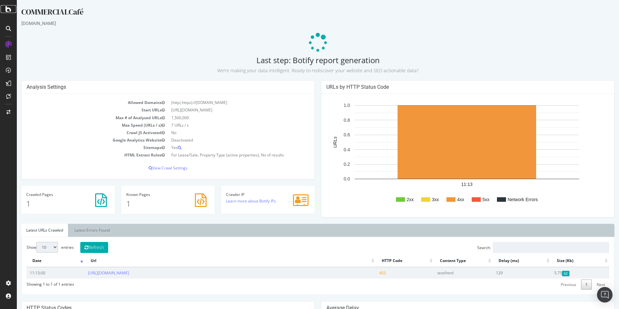
click at [6, 9] on icon at bounding box center [9, 9] width 6 height 8
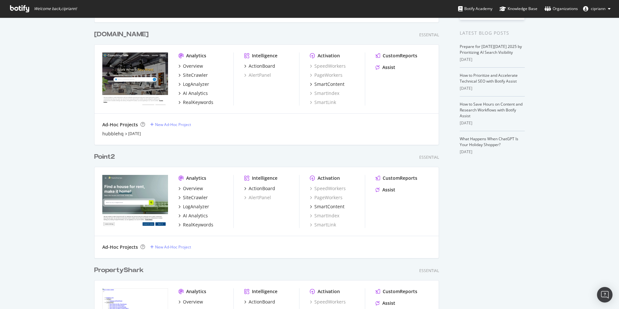
scroll to position [162, 0]
